Goal: Communication & Community: Ask a question

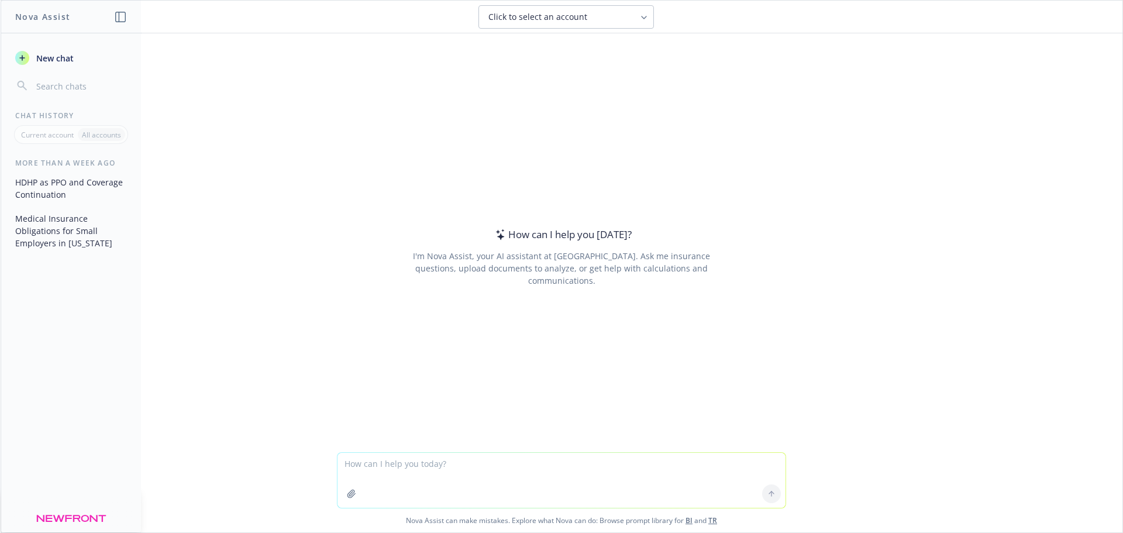
click at [464, 464] on textarea at bounding box center [561, 480] width 448 height 55
paste textarea "Legal informed me that the attached Word versions (first 4 attachments) of the …"
type textarea "What does this mean? Legal informed me that the attached Word versions (first 4…"
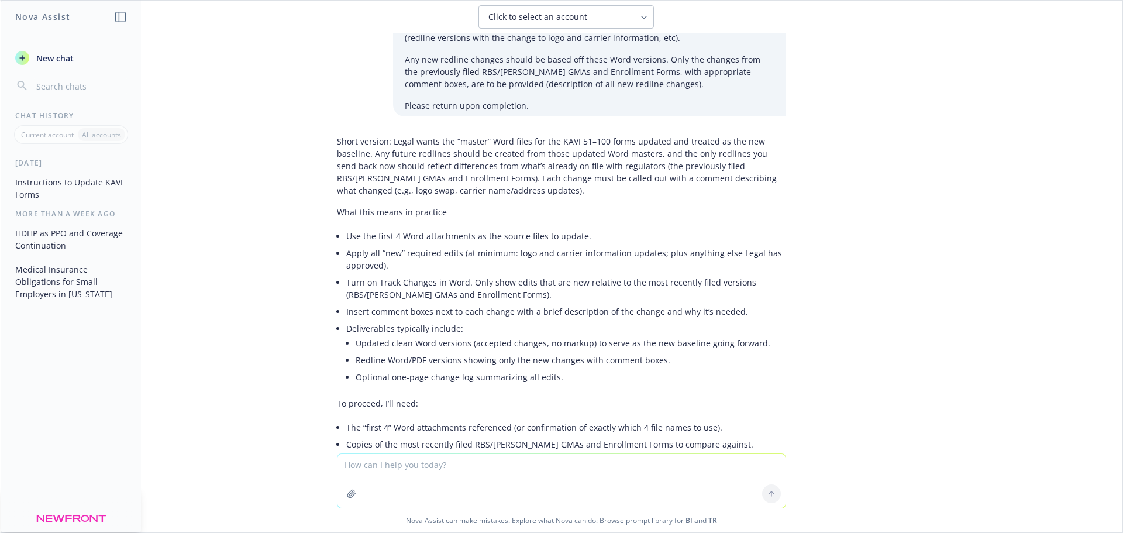
scroll to position [58, 0]
